Goal: Information Seeking & Learning: Learn about a topic

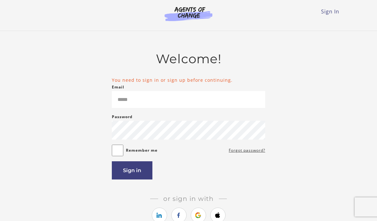
scroll to position [32, 0]
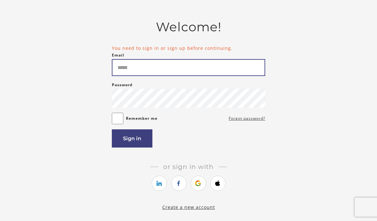
click at [234, 63] on input "Email" at bounding box center [189, 67] width 154 height 17
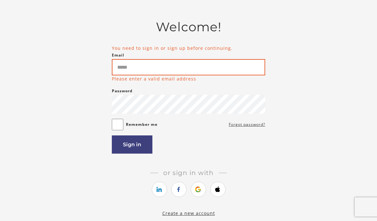
click at [184, 66] on input "Email" at bounding box center [189, 67] width 154 height 16
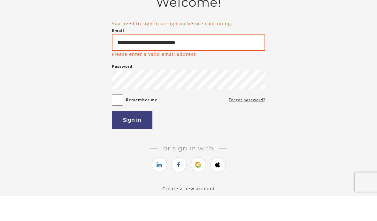
type input "**********"
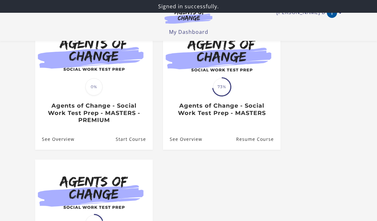
scroll to position [76, 0]
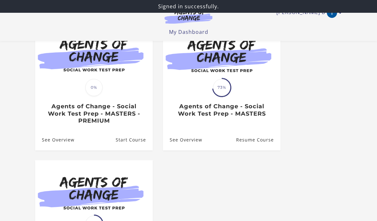
click at [124, 116] on h3 "Agents of Change - Social Work Test Prep - MASTERS - PREMIUM" at bounding box center [94, 114] width 104 height 22
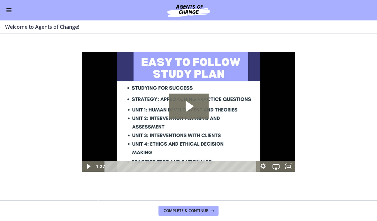
click at [203, 214] on button "Complete & continue" at bounding box center [189, 211] width 60 height 10
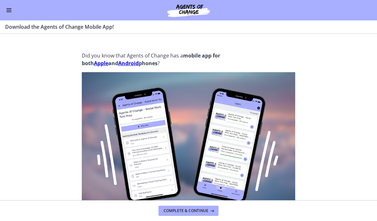
click at [10, 13] on button "Enable menu" at bounding box center [9, 10] width 8 height 8
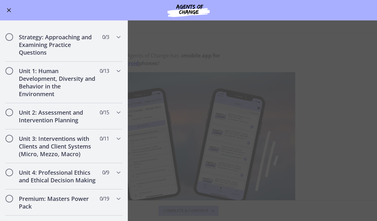
scroll to position [346, 0]
click at [109, 115] on div "Unit 2: Assessment and Intervention Planning 0 / 15 Completed" at bounding box center [64, 116] width 118 height 26
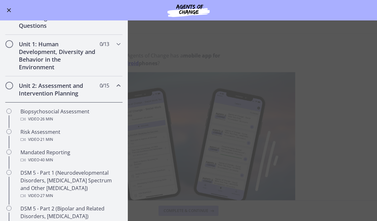
scroll to position [118, 0]
click at [74, 133] on div "Risk Assessment Video · 21 min" at bounding box center [70, 136] width 100 height 15
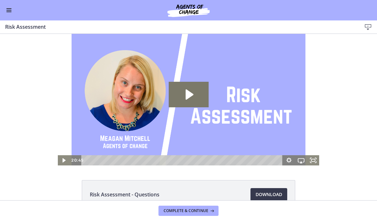
click at [192, 99] on icon "Play Video: cbe2b61t4o1cl02sic50.mp4" at bounding box center [189, 95] width 40 height 26
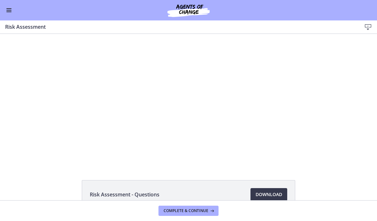
click at [188, 140] on div at bounding box center [189, 100] width 262 height 132
click at [200, 127] on div at bounding box center [189, 100] width 262 height 132
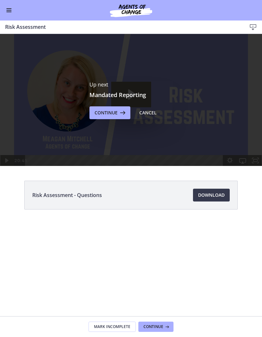
click at [120, 111] on icon at bounding box center [122, 113] width 9 height 8
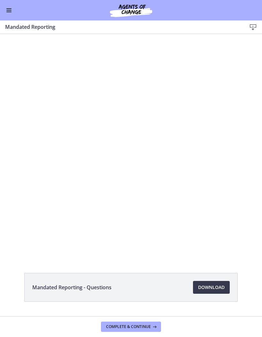
click at [11, 9] on span "Enable menu" at bounding box center [8, 8] width 5 height 1
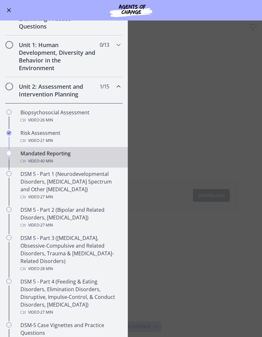
click at [194, 83] on main "Mandated Reporting Download Enable fullscreen Mandated Reporting - Questions Do…" at bounding box center [131, 178] width 262 height 316
